Goal: Information Seeking & Learning: Learn about a topic

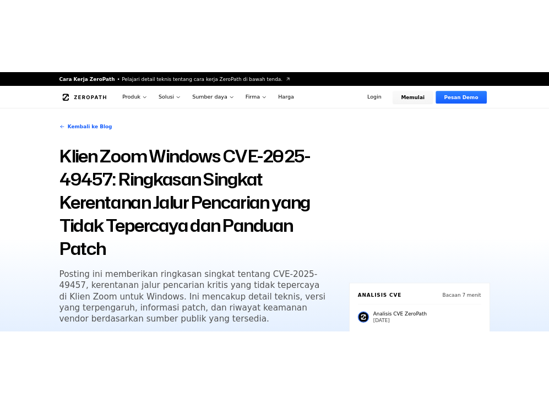
scroll to position [68, 0]
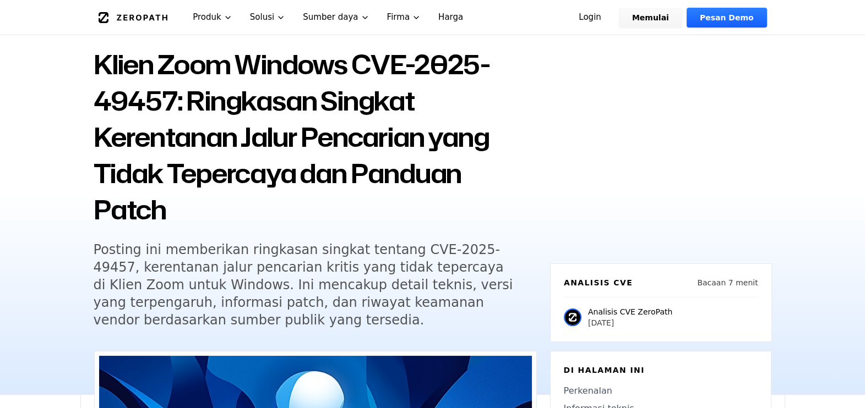
click at [547, 155] on div "Kembali ke Blog Klien Zoom Windows CVE-2025-49457: Ringkasan Singkat Kerentanan…" at bounding box center [432, 192] width 704 height 406
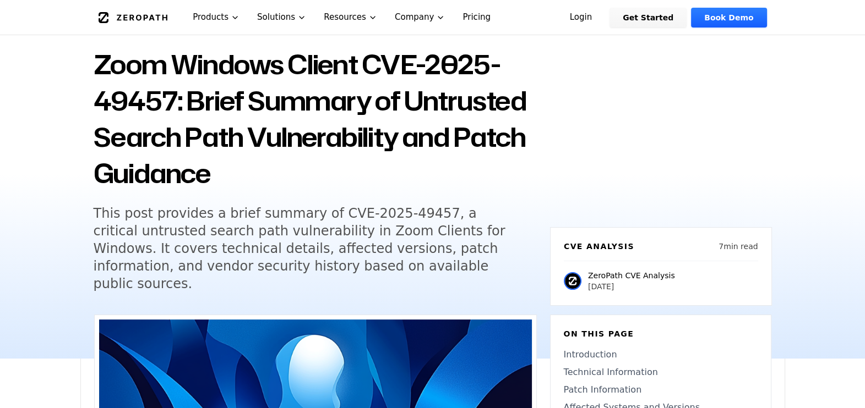
click at [504, 102] on h1 "Zoom Windows Client CVE-2025-49457: Brief Summary of Untrusted Search Path Vuln…" at bounding box center [315, 118] width 443 height 145
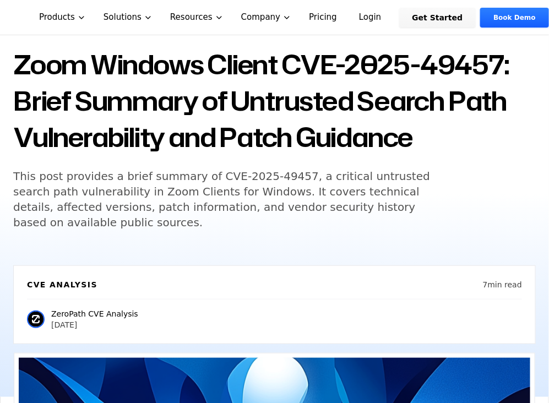
click at [455, 161] on div "Back to Blog Zoom Windows Client CVE-2025-49457: Brief Summary of Untrusted Sea…" at bounding box center [274, 122] width 522 height 241
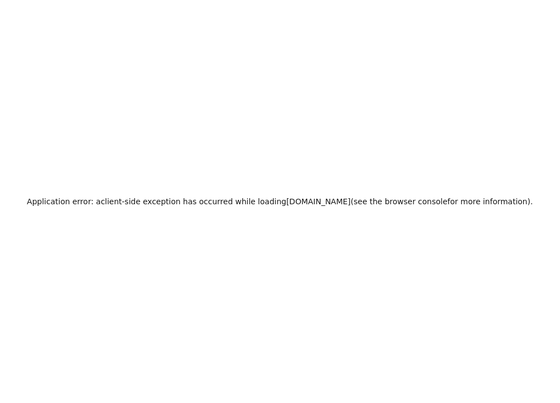
scroll to position [0, 0]
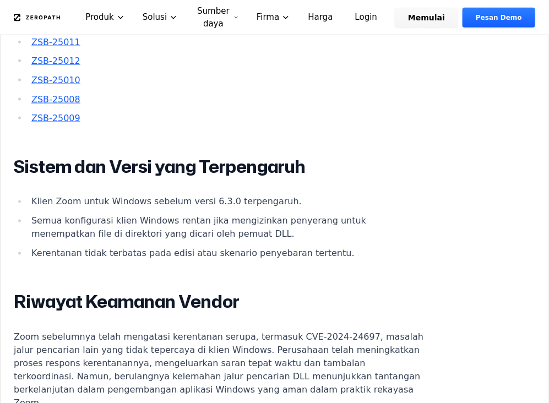
scroll to position [1445, 0]
